Goal: Find specific page/section: Find specific page/section

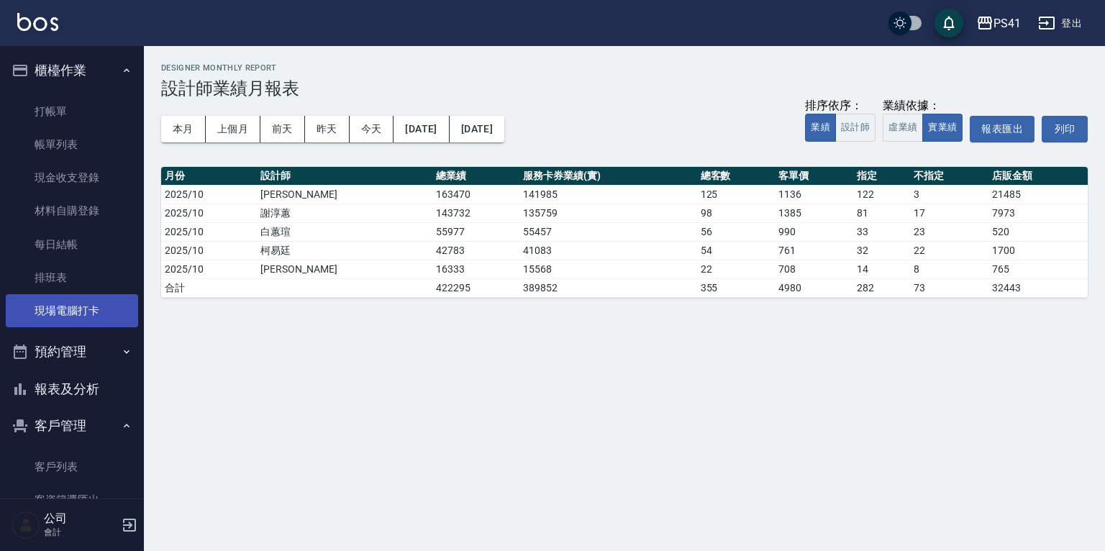
click at [81, 309] on link "現場電腦打卡" at bounding box center [72, 310] width 132 height 33
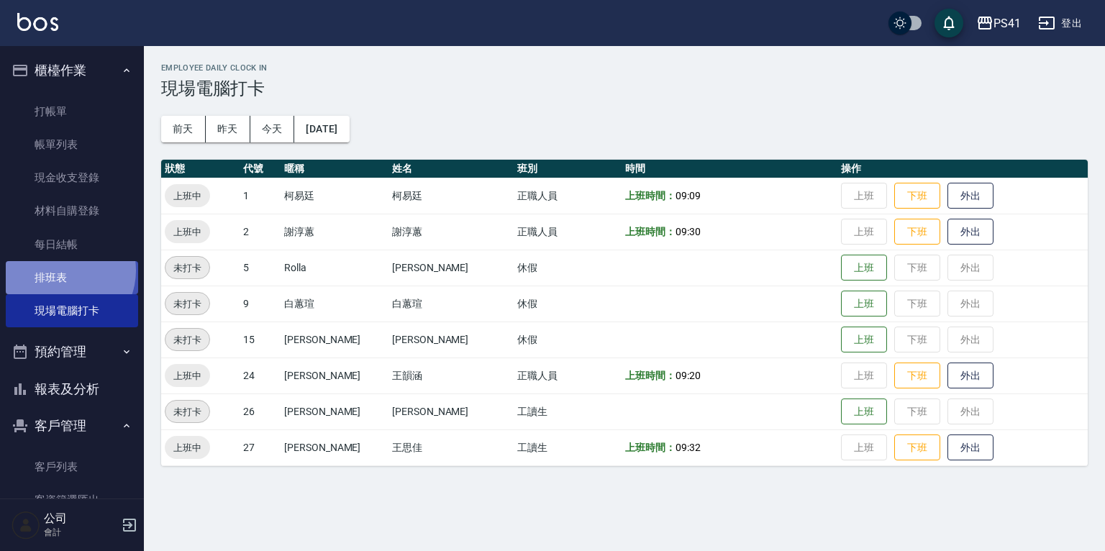
click at [63, 269] on link "排班表" at bounding box center [72, 277] width 132 height 33
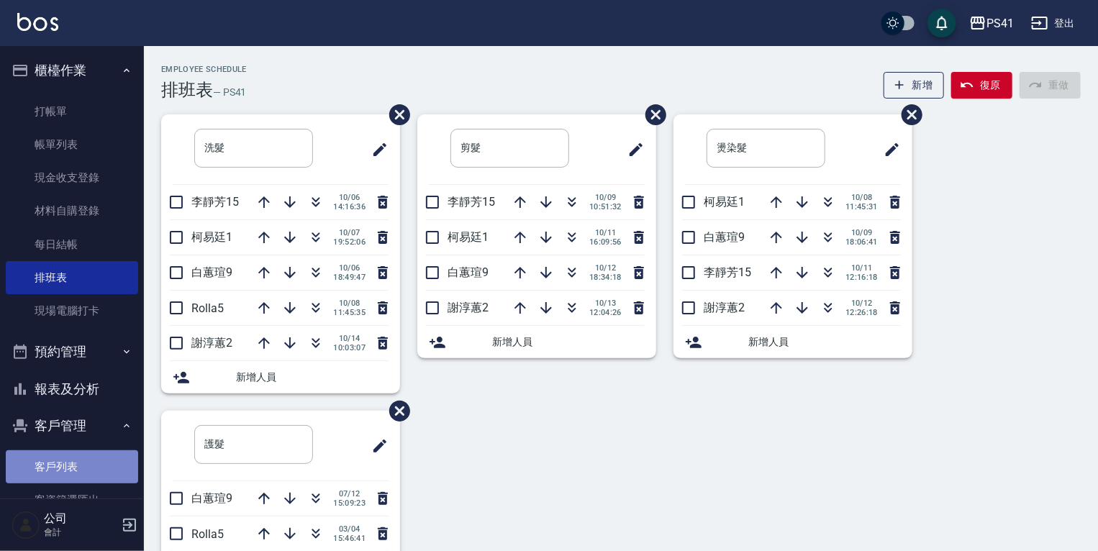
click at [89, 475] on link "客戶列表" at bounding box center [72, 466] width 132 height 33
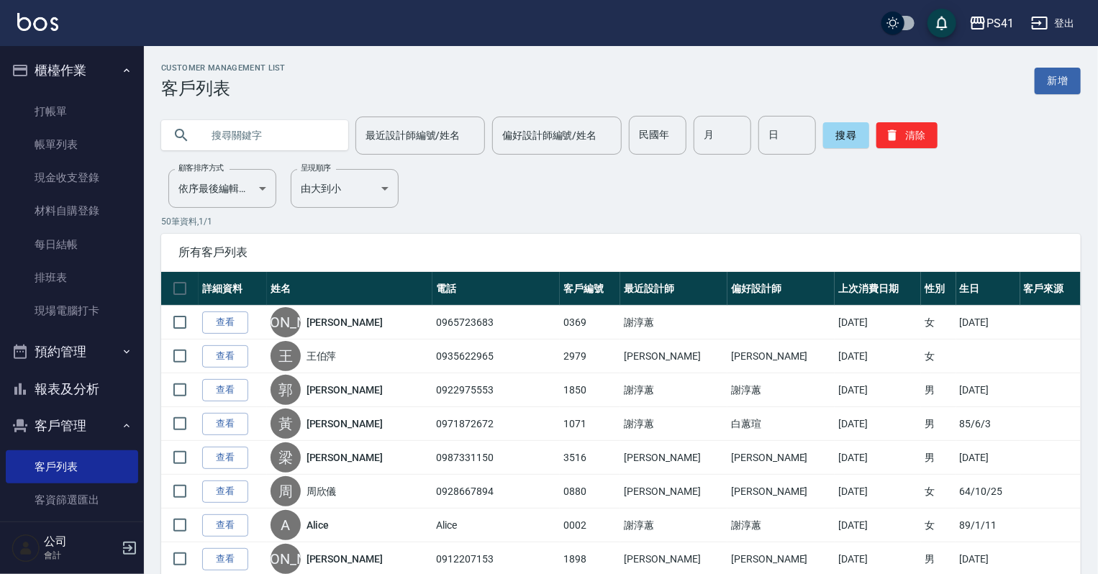
click at [273, 126] on input "text" at bounding box center [268, 135] width 135 height 39
type input "0935566530"
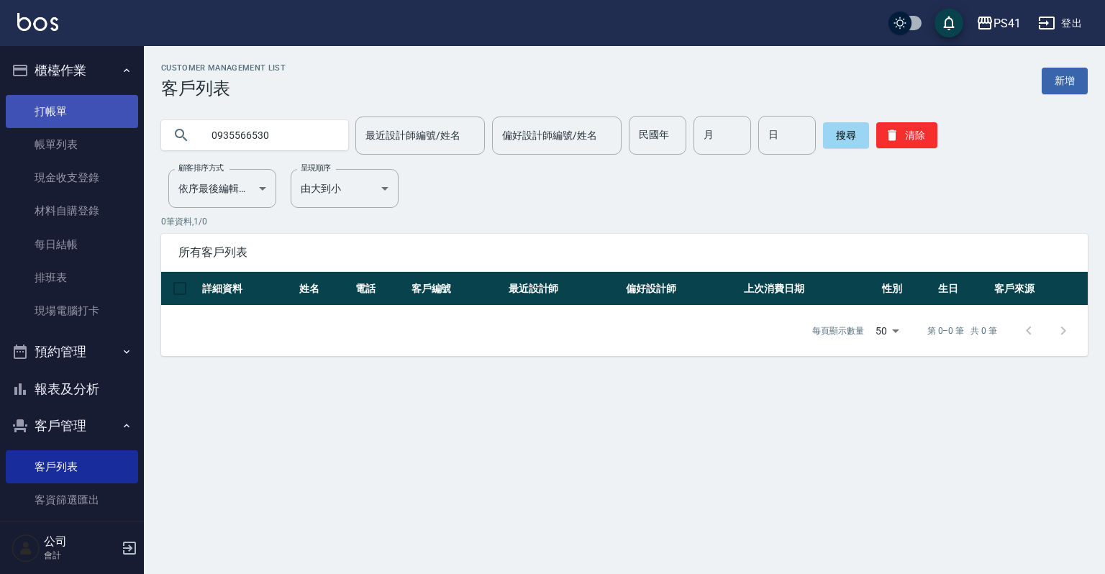
drag, startPoint x: 294, startPoint y: 132, endPoint x: 130, endPoint y: 116, distance: 164.8
click at [130, 116] on div "PS41 登出 櫃檯作業 打帳單 帳單列表 現金收支登錄 材料自購登錄 每日結帳 排班表 現場電腦打卡 預約管理 預約管理 單日預約紀錄 單週預約紀錄 報表及…" at bounding box center [552, 287] width 1105 height 574
